Goal: Task Accomplishment & Management: Manage account settings

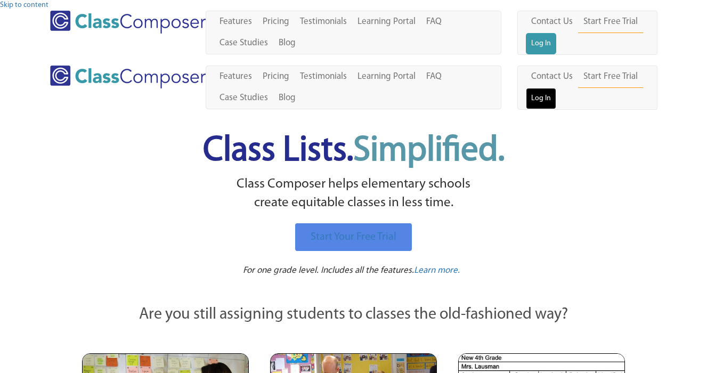
click at [556, 88] on link "Log In" at bounding box center [541, 98] width 30 height 21
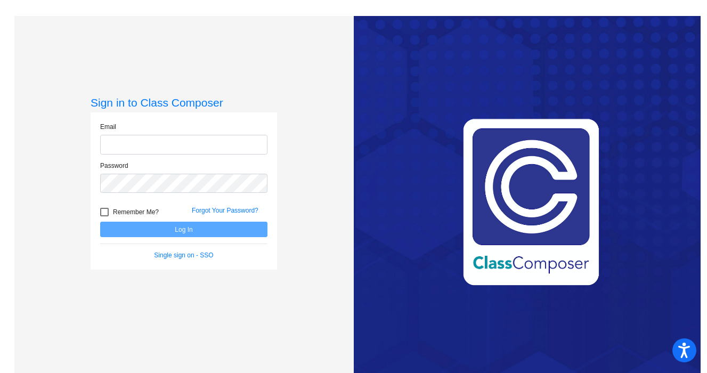
type input "[EMAIL_ADDRESS][DOMAIN_NAME]"
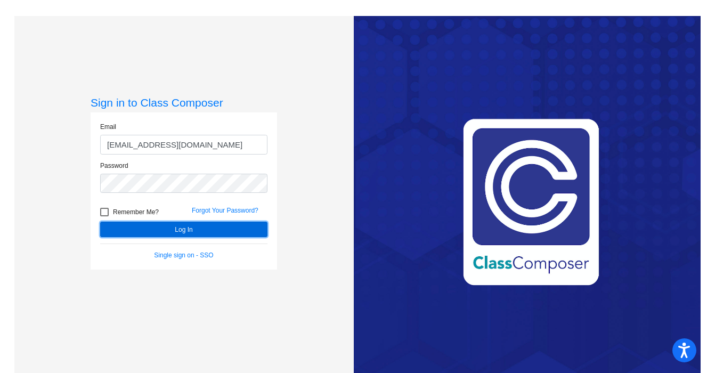
click at [184, 233] on button "Log In" at bounding box center [183, 229] width 167 height 15
